Goal: Information Seeking & Learning: Find specific fact

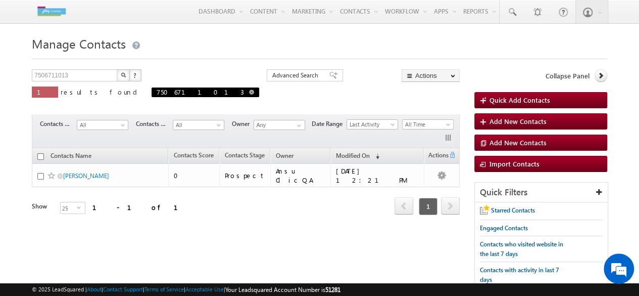
click at [152, 91] on span "7506711013" at bounding box center [206, 92] width 108 height 10
click at [249, 91] on span at bounding box center [251, 91] width 5 height 5
type input "Search Contacts"
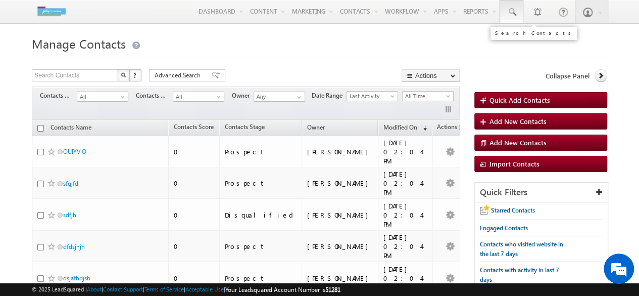
click at [515, 10] on span at bounding box center [512, 12] width 10 height 10
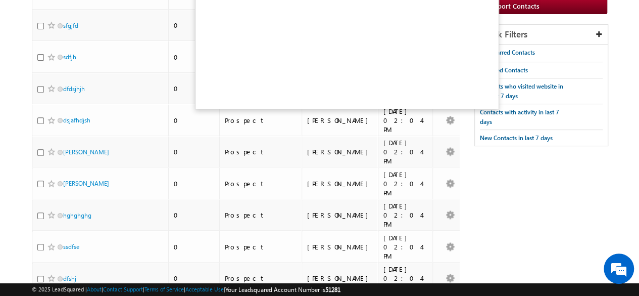
scroll to position [158, 0]
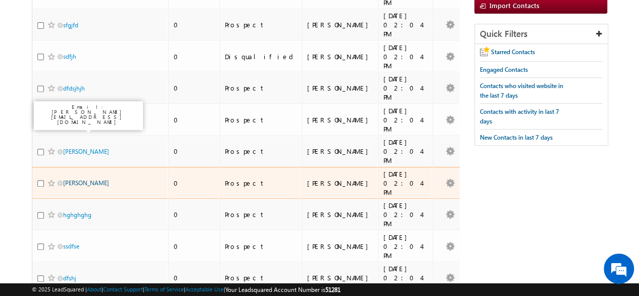
click at [92, 179] on link "[PERSON_NAME]" at bounding box center [86, 183] width 46 height 8
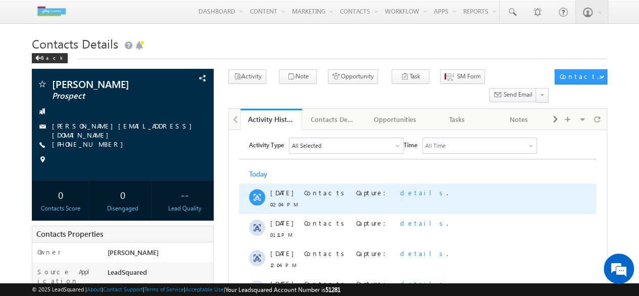
click at [400, 189] on span "details" at bounding box center [423, 192] width 46 height 9
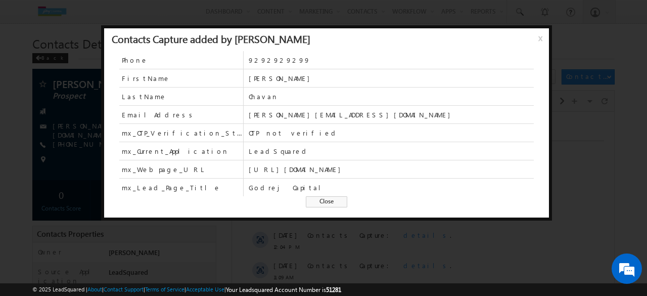
click at [539, 40] on span "x" at bounding box center [542, 42] width 8 height 18
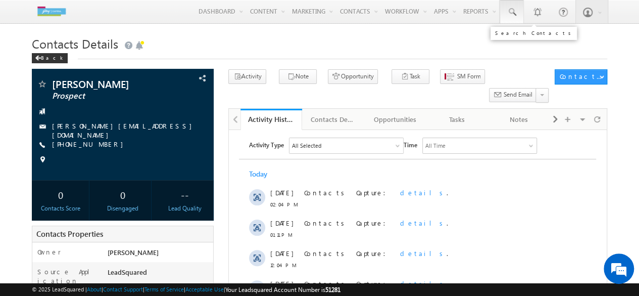
click at [515, 5] on link at bounding box center [512, 11] width 24 height 23
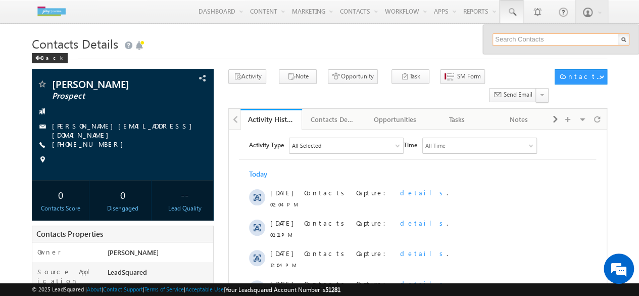
click at [503, 39] on input "text" at bounding box center [561, 39] width 137 height 12
type input "tets@hmail.com"
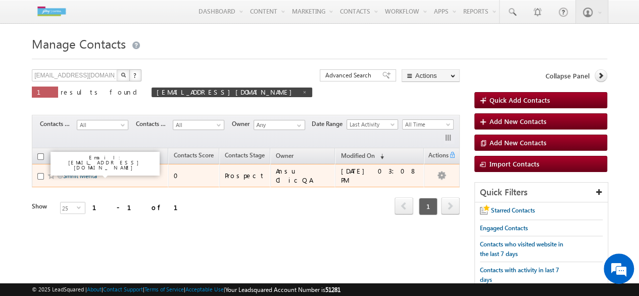
click at [81, 172] on link "Smriit Mehta" at bounding box center [80, 176] width 34 height 8
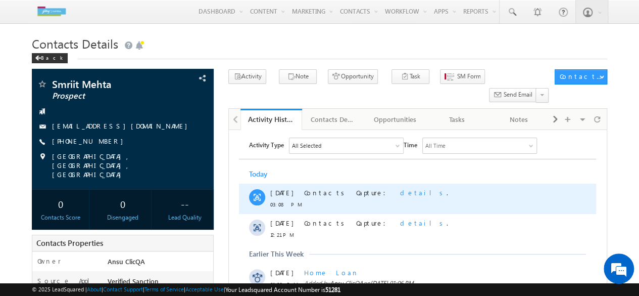
click at [400, 193] on span "details" at bounding box center [423, 192] width 46 height 9
